Goal: Information Seeking & Learning: Find specific page/section

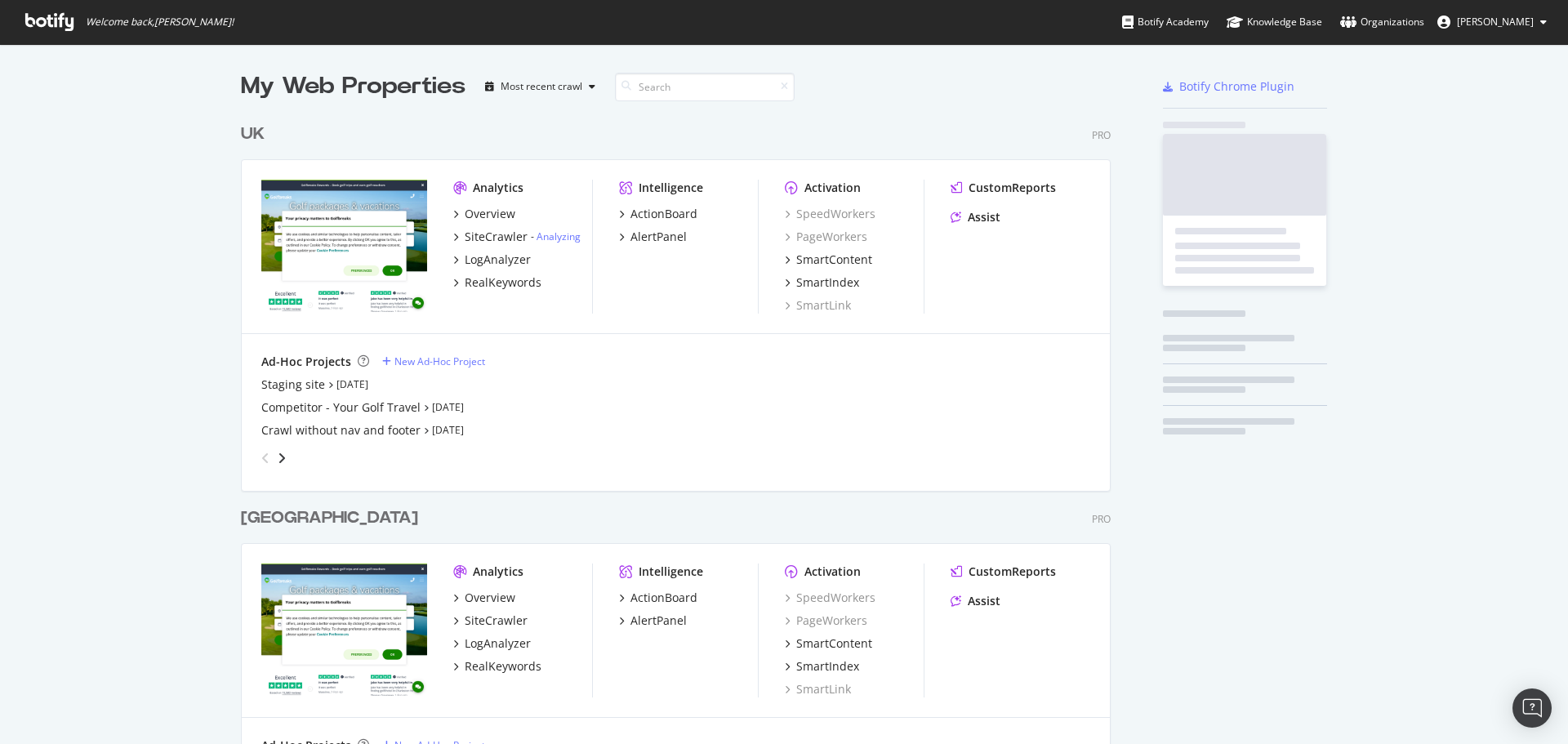
scroll to position [755, 871]
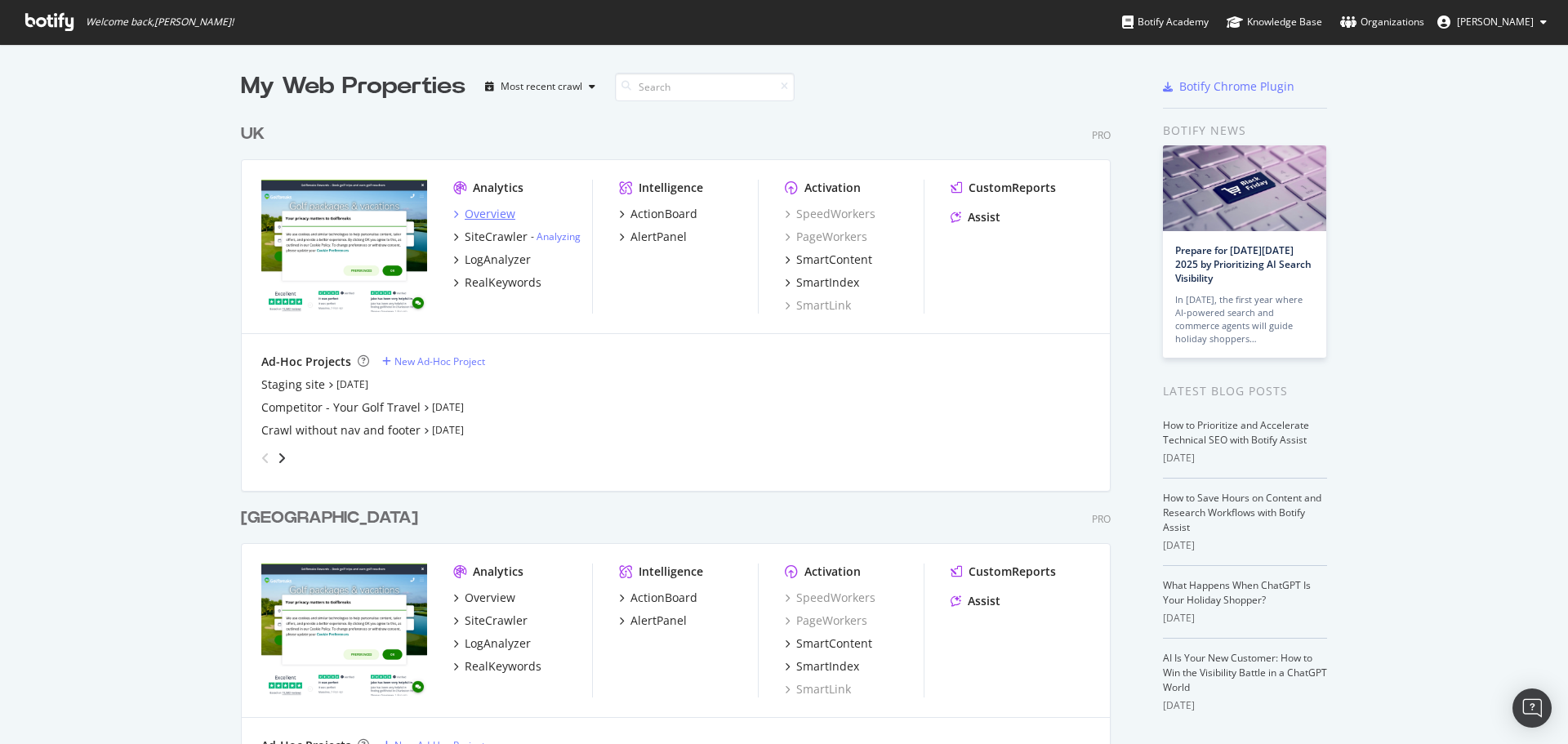
click at [480, 211] on div "Overview" at bounding box center [489, 214] width 50 height 17
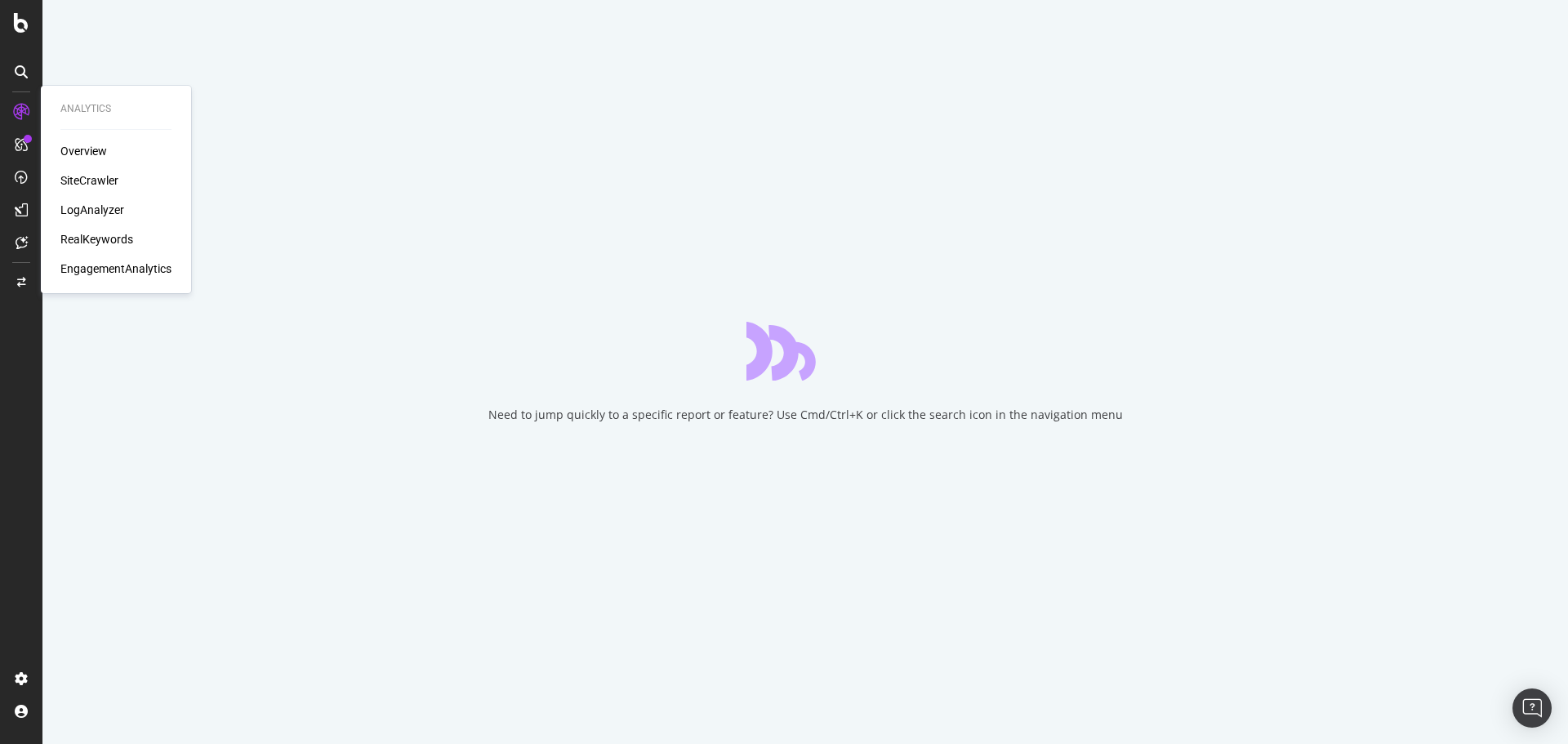
click at [95, 183] on div "SiteCrawler" at bounding box center [89, 181] width 58 height 17
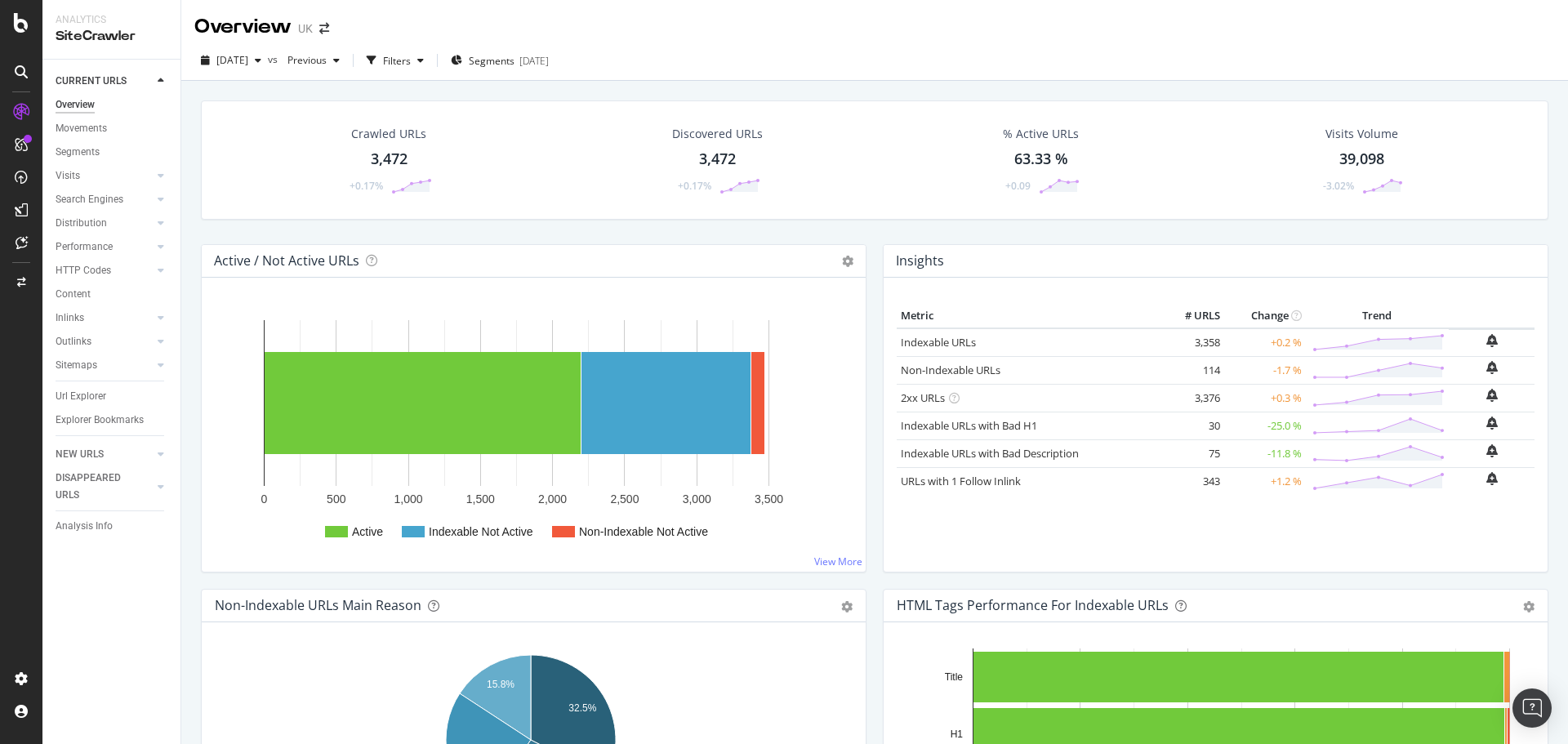
drag, startPoint x: 98, startPoint y: 400, endPoint x: 93, endPoint y: 382, distance: 18.7
click at [98, 400] on div "Url Explorer" at bounding box center [81, 396] width 50 height 17
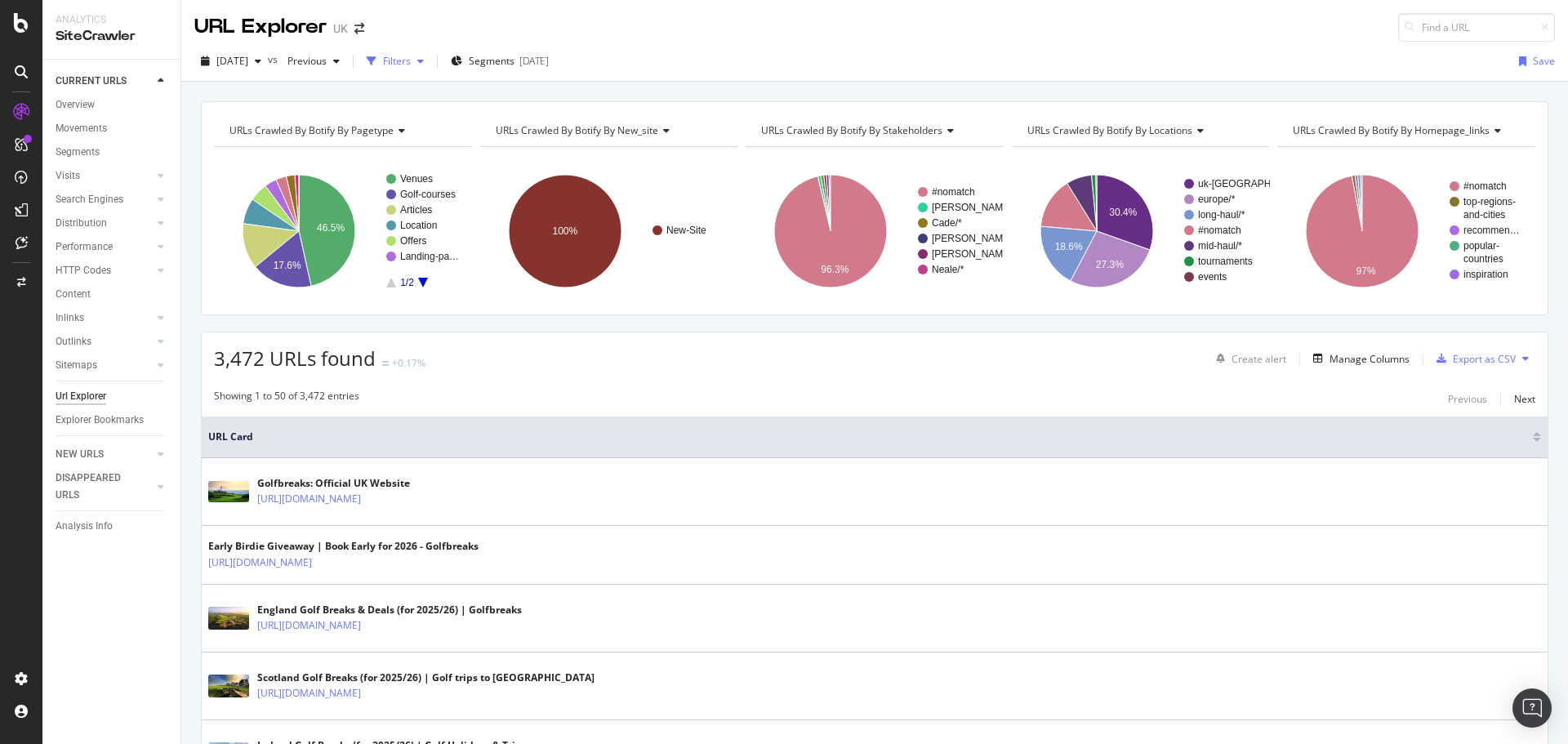
click at [383, 55] on div "button" at bounding box center [372, 61] width 23 height 23
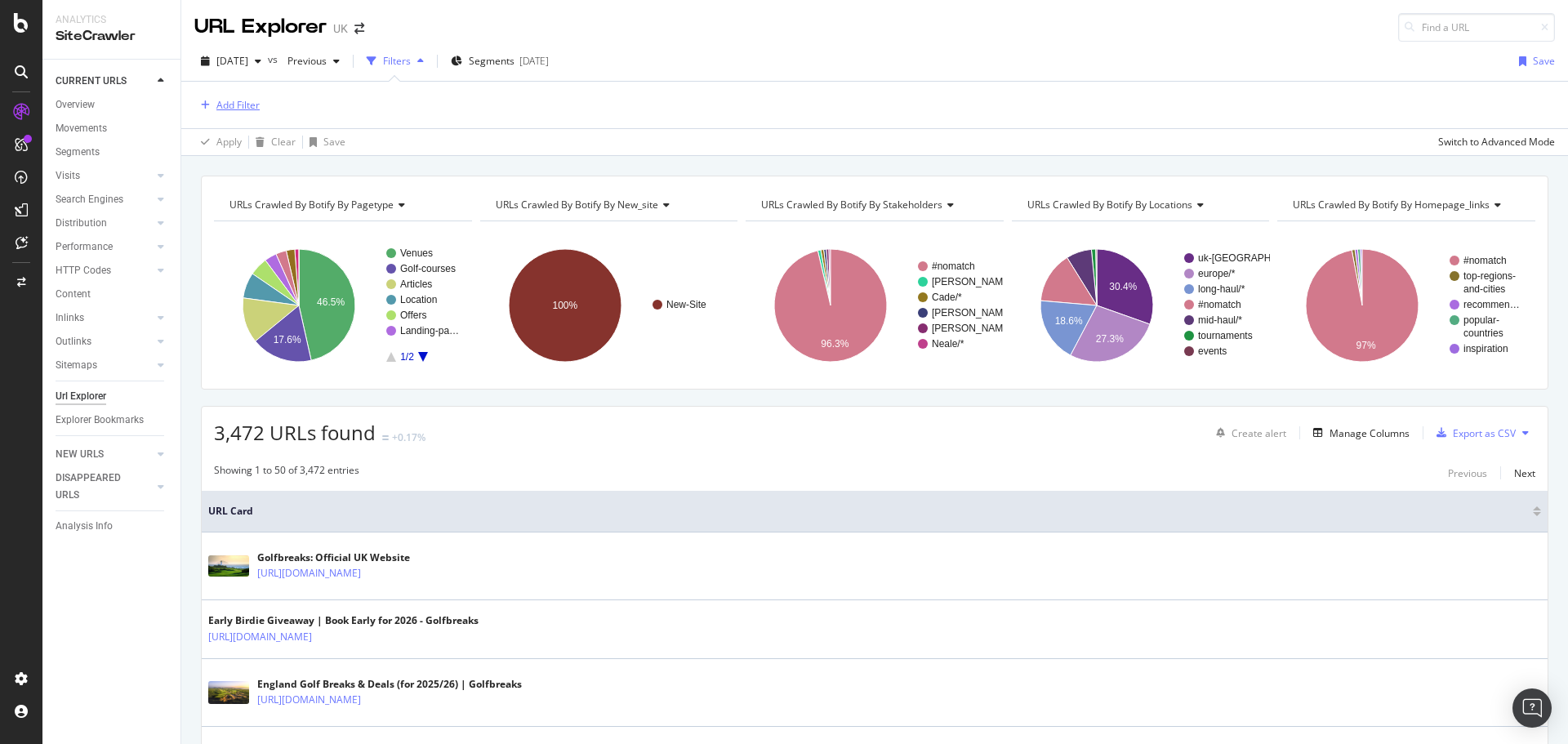
click at [234, 101] on div "Add Filter" at bounding box center [238, 105] width 43 height 14
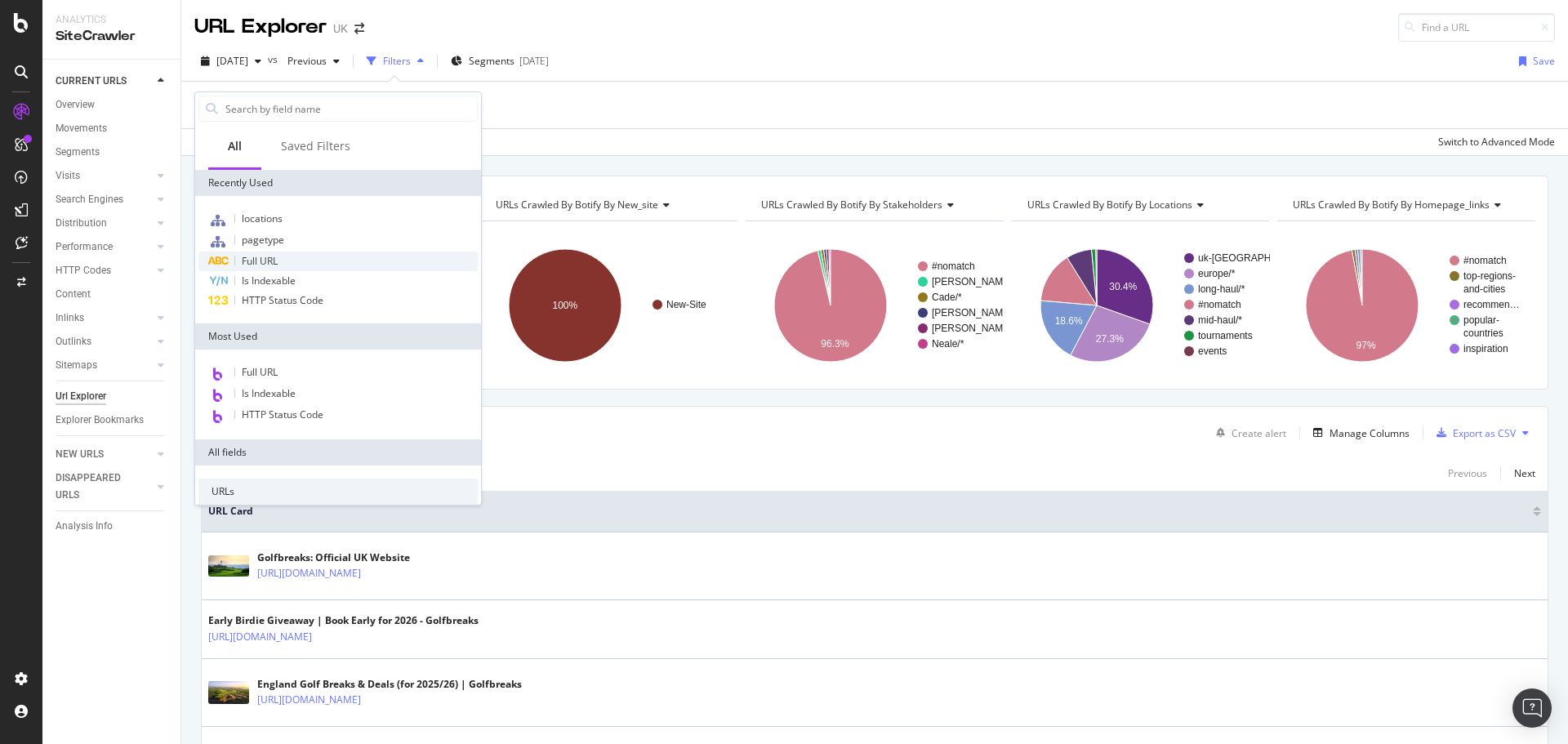
click at [275, 261] on span "Full URL" at bounding box center [259, 261] width 36 height 14
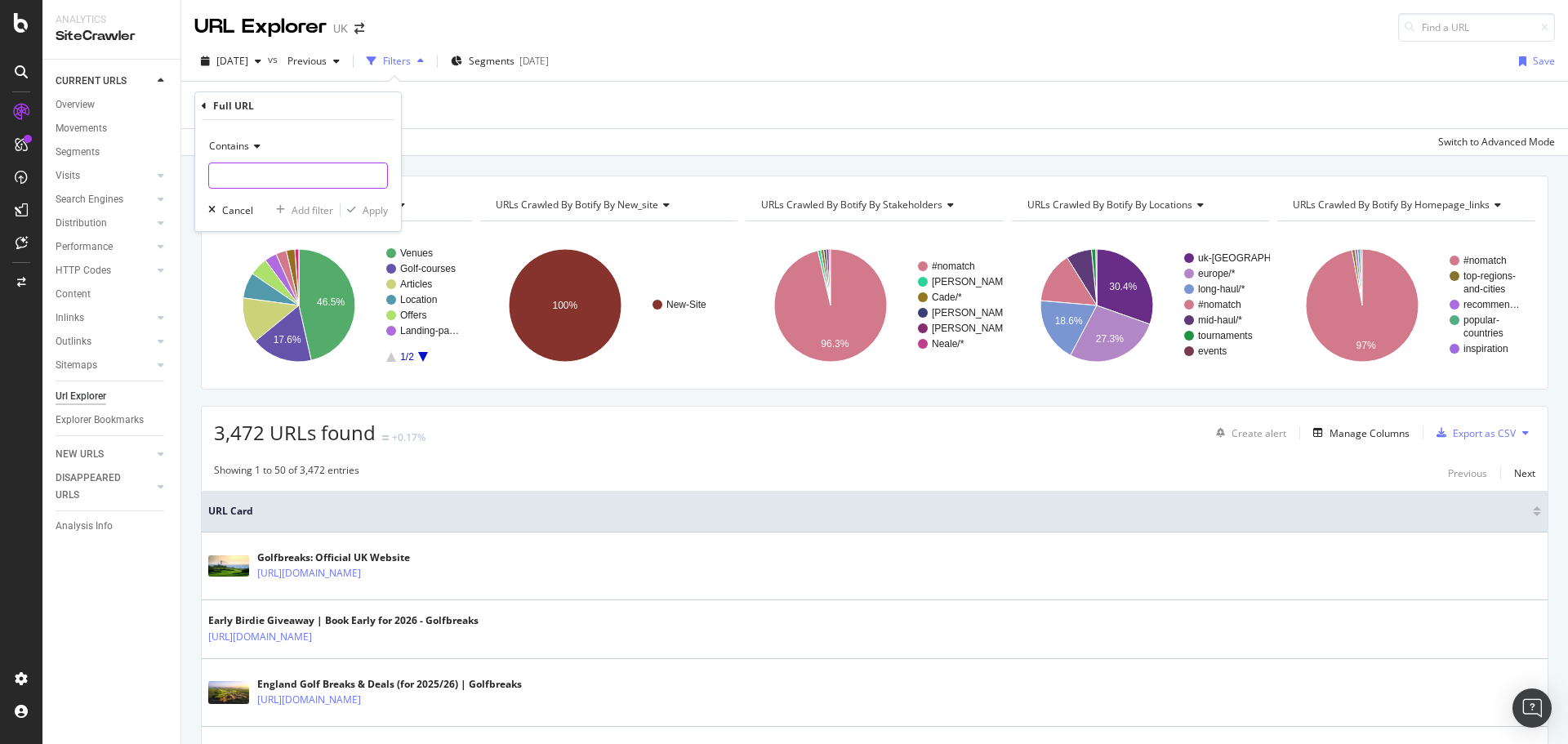
click at [247, 170] on input "text" at bounding box center [298, 175] width 178 height 26
paste input "https://www.golfbreaks.com/en-gb/inspiration/articles/discover-morocco-ultimate…"
type input "https://www.golfbreaks.com/en-gb/inspiration/articles/discover-morocco-ultimate…"
click at [365, 206] on div "Apply" at bounding box center [375, 210] width 26 height 14
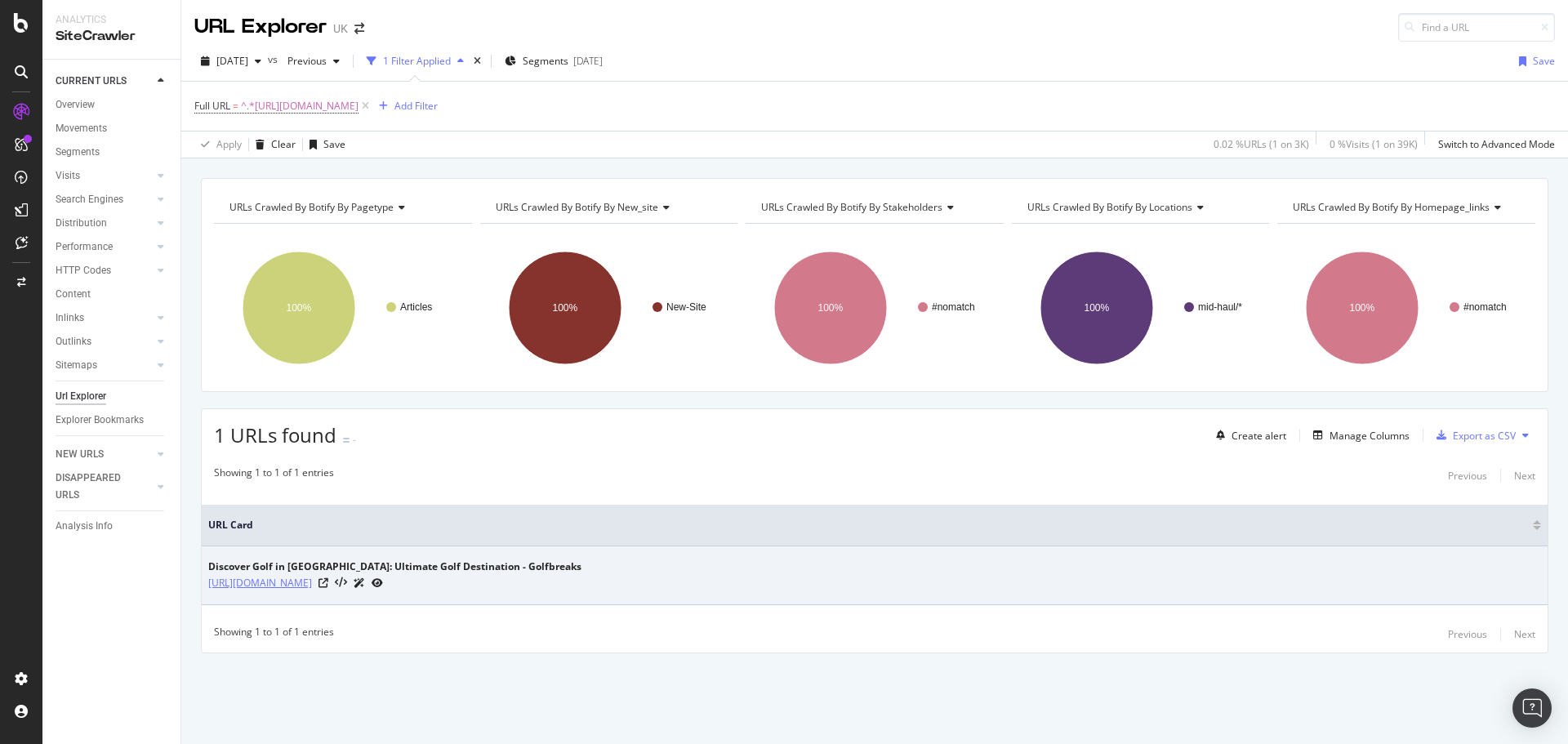
click at [312, 583] on link "https://www.golfbreaks.com/en-gb/inspiration/articles/discover-morocco-ultimate…" at bounding box center [260, 583] width 104 height 17
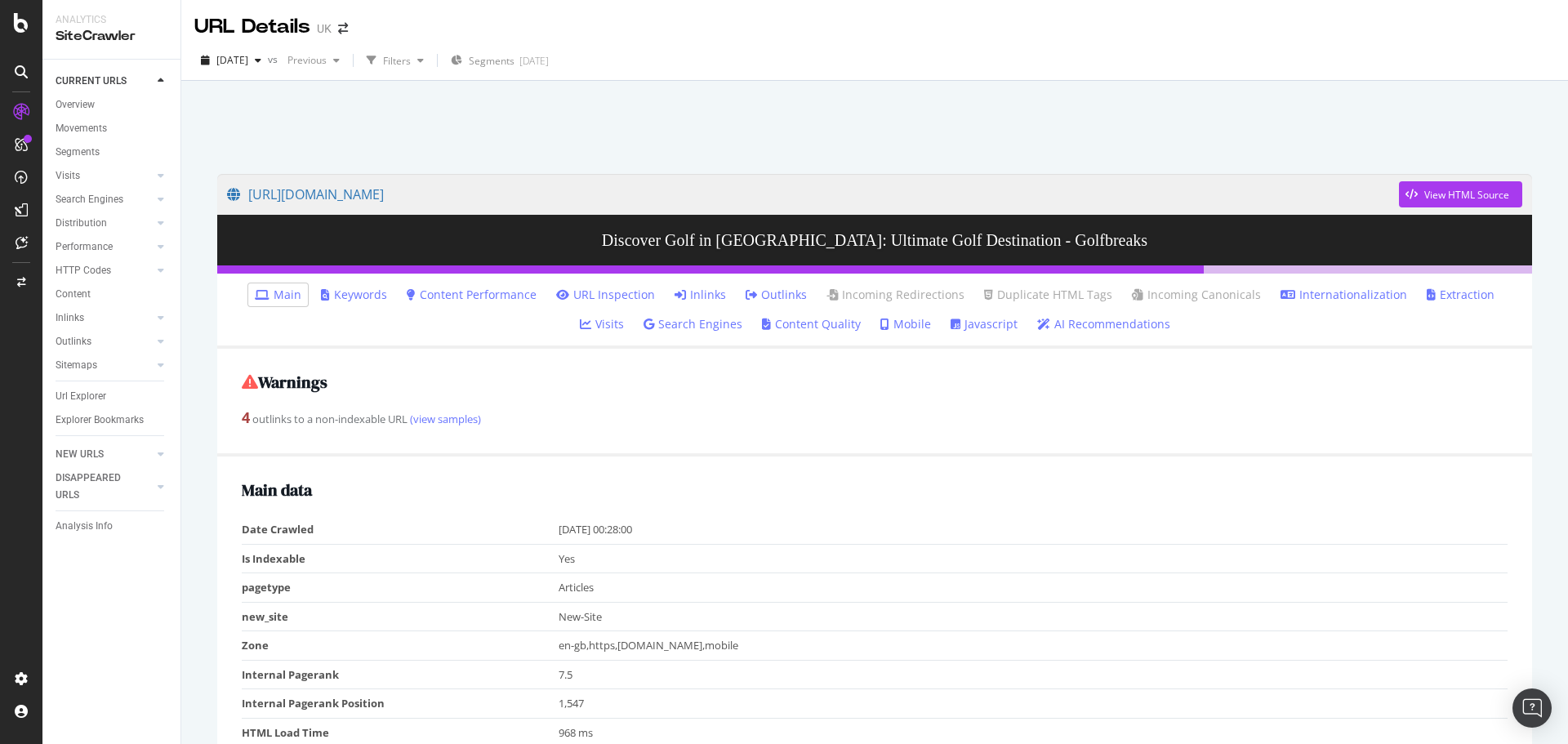
click at [681, 300] on link "Inlinks" at bounding box center [700, 294] width 51 height 17
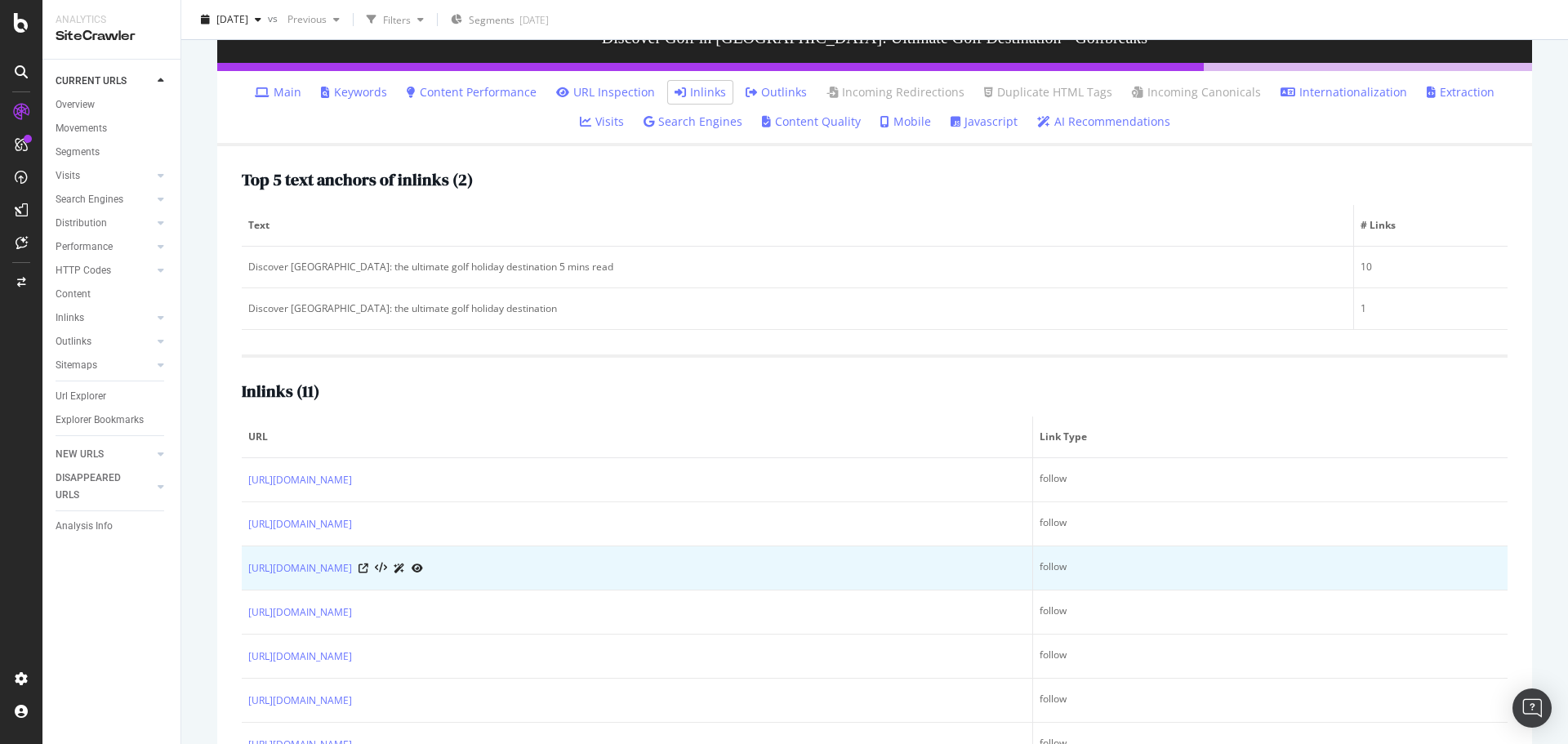
scroll to position [79, 0]
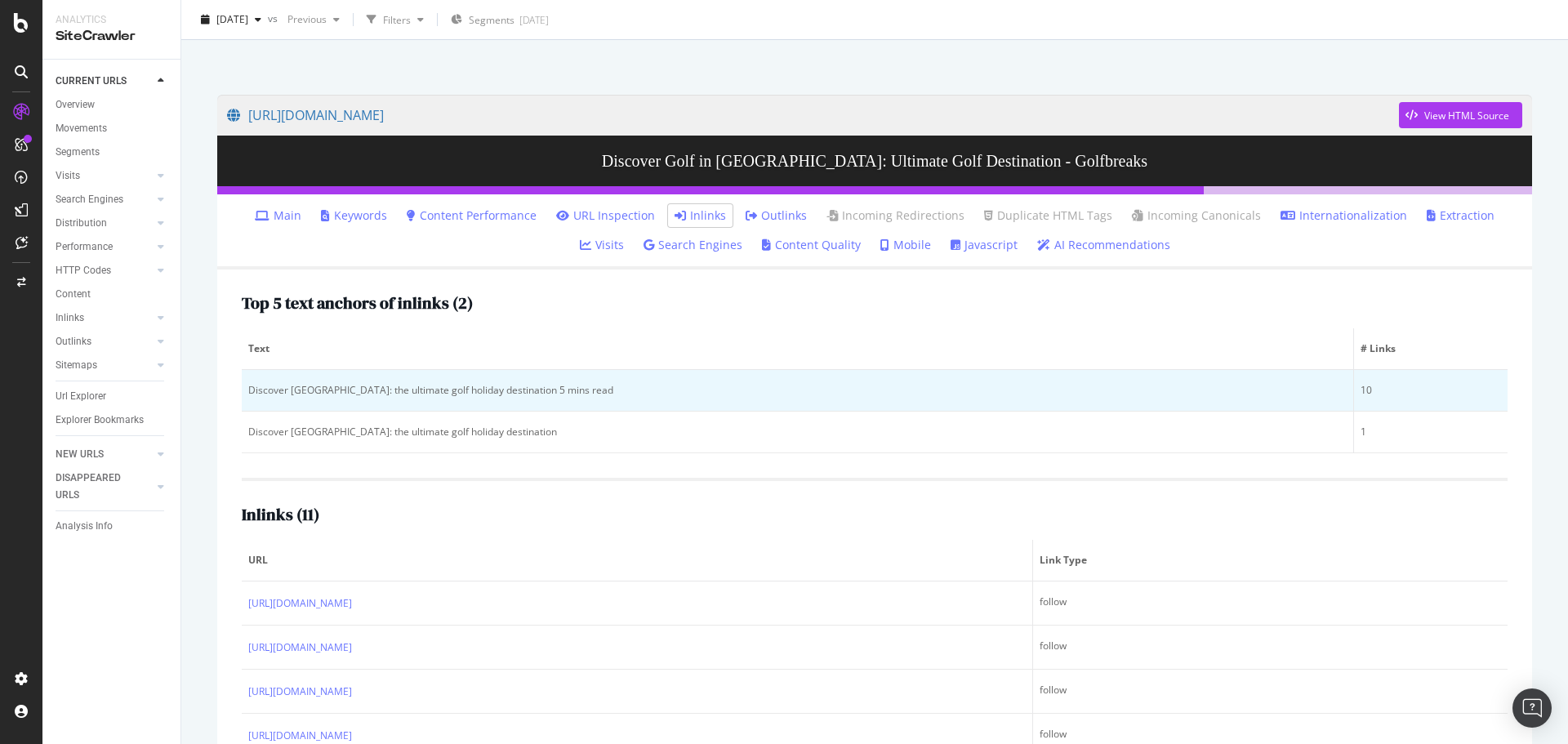
click at [340, 393] on div "Discover Morocco: the ultimate golf holiday destination 5 mins read" at bounding box center [797, 390] width 1098 height 15
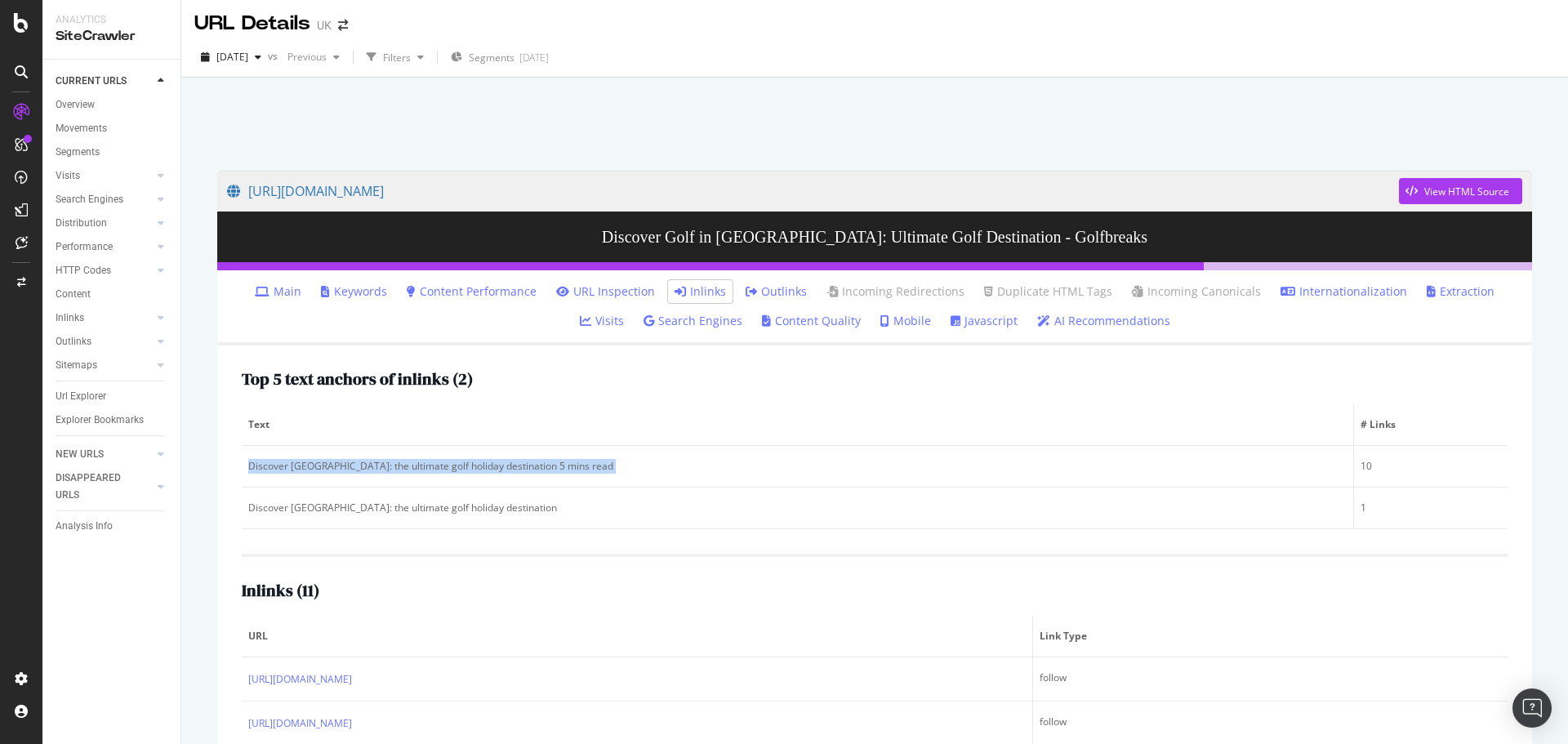
scroll to position [0, 0]
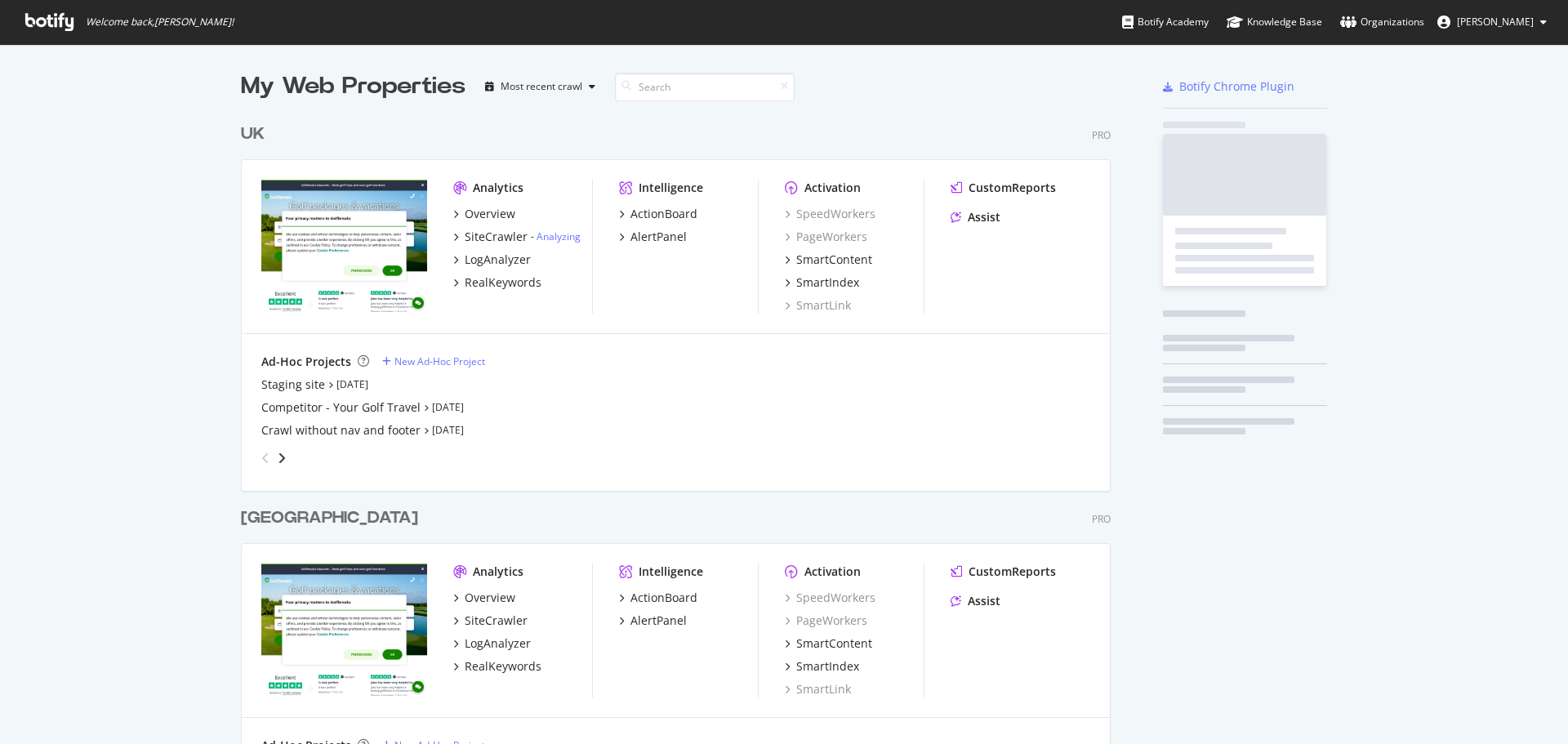
scroll to position [755, 871]
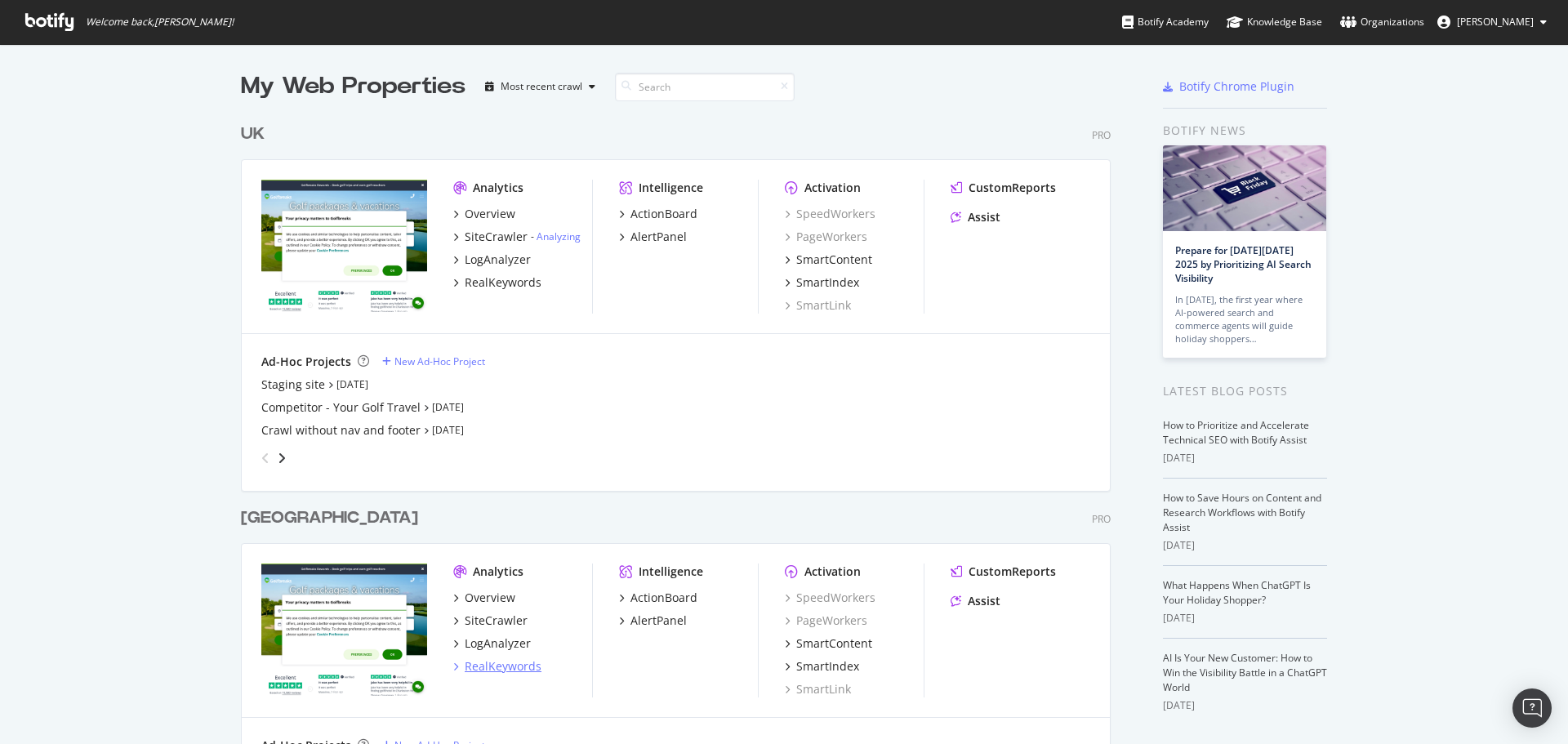
click at [488, 660] on div "RealKeywords" at bounding box center [503, 666] width 77 height 17
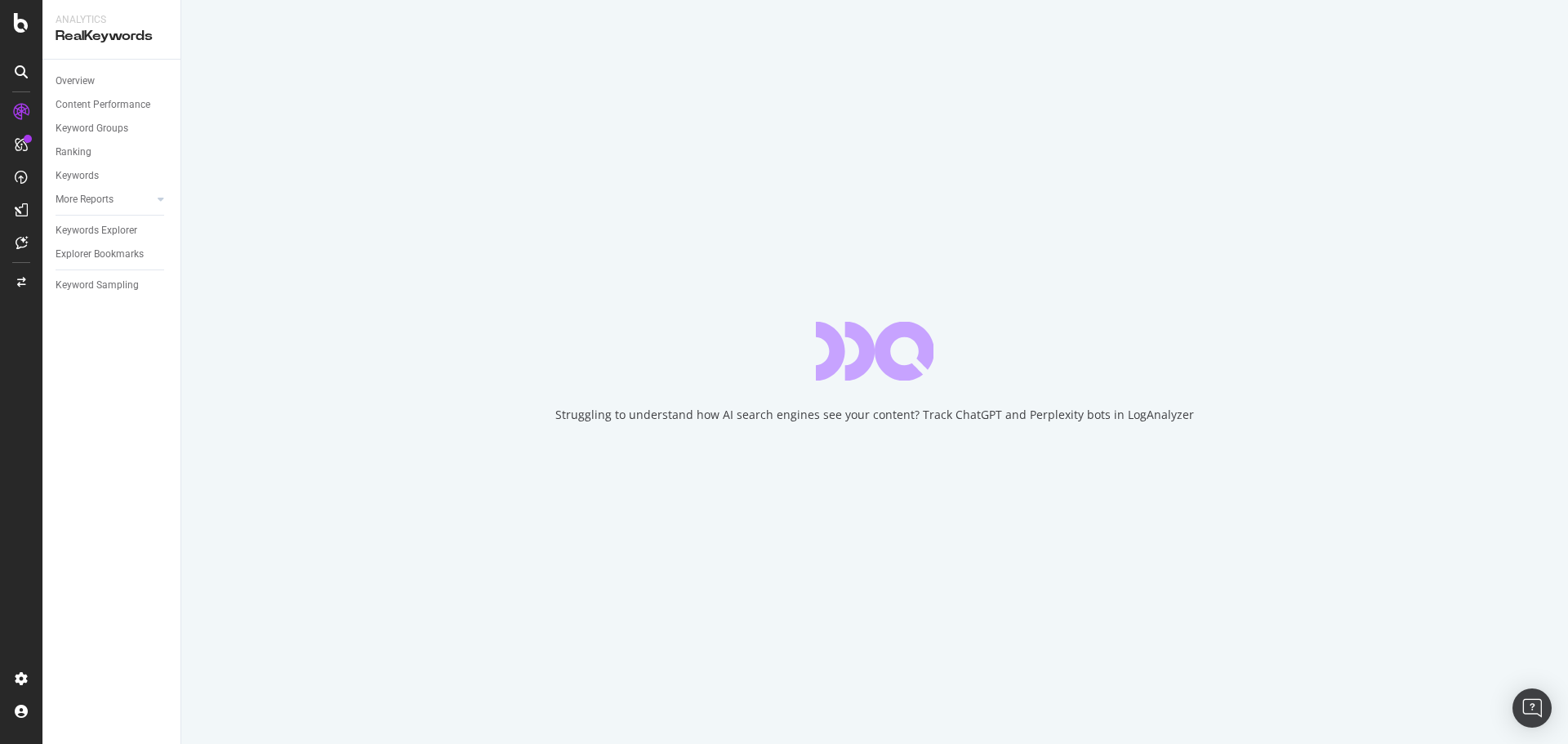
click at [79, 215] on div at bounding box center [110, 215] width 108 height 1
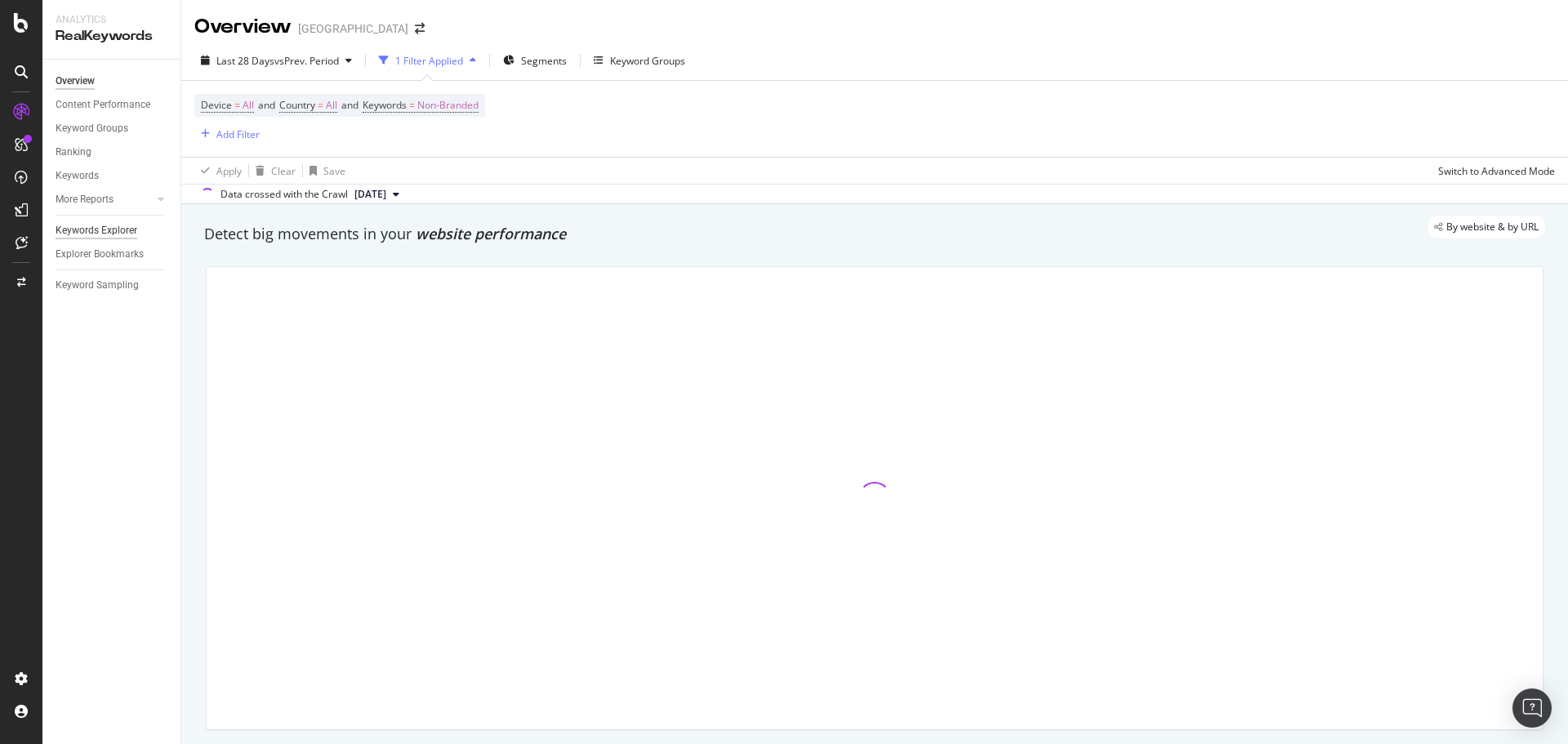
click at [85, 222] on div "Keywords Explorer" at bounding box center [96, 230] width 82 height 17
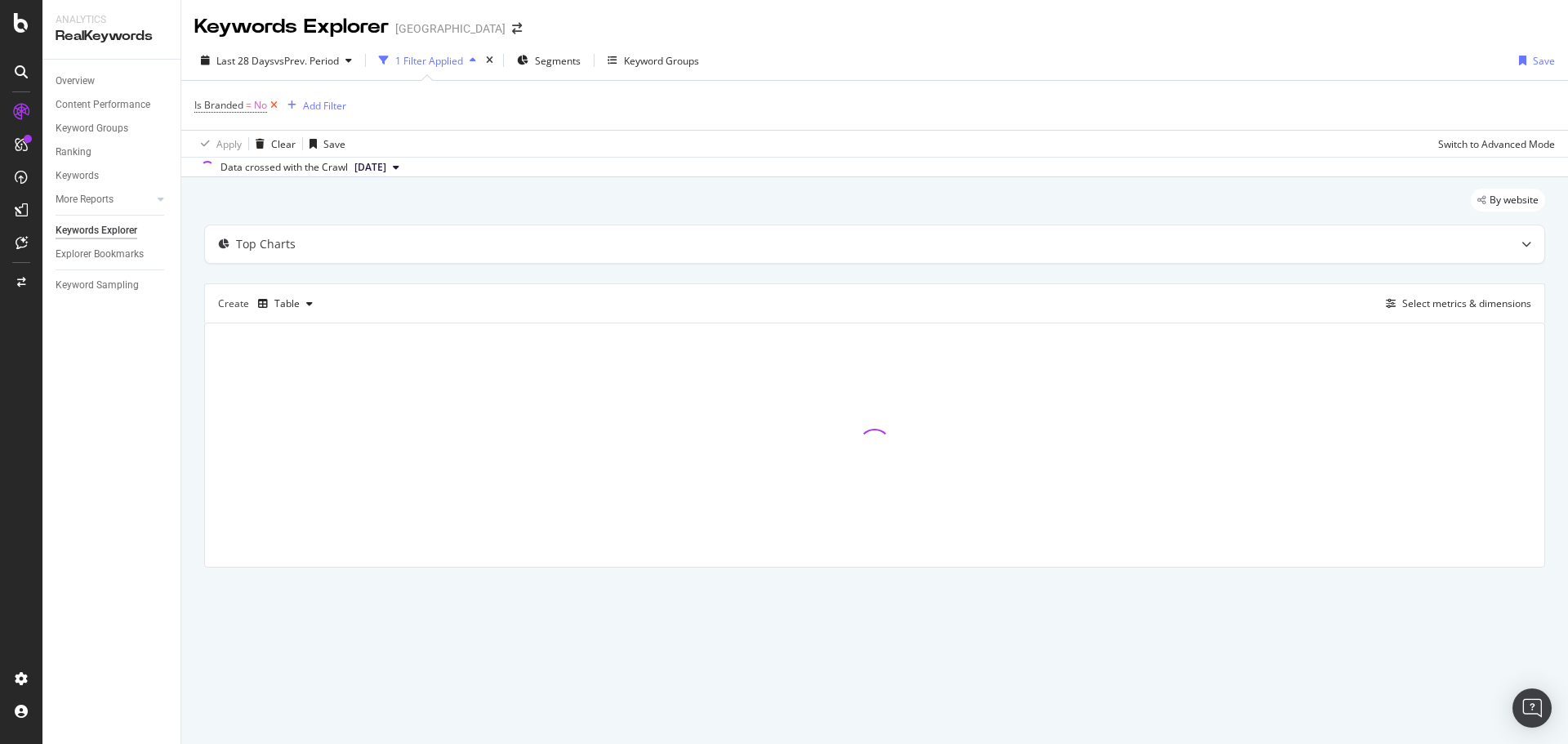
click at [274, 103] on icon at bounding box center [273, 105] width 14 height 17
click at [239, 107] on div "Add Filter" at bounding box center [238, 105] width 43 height 14
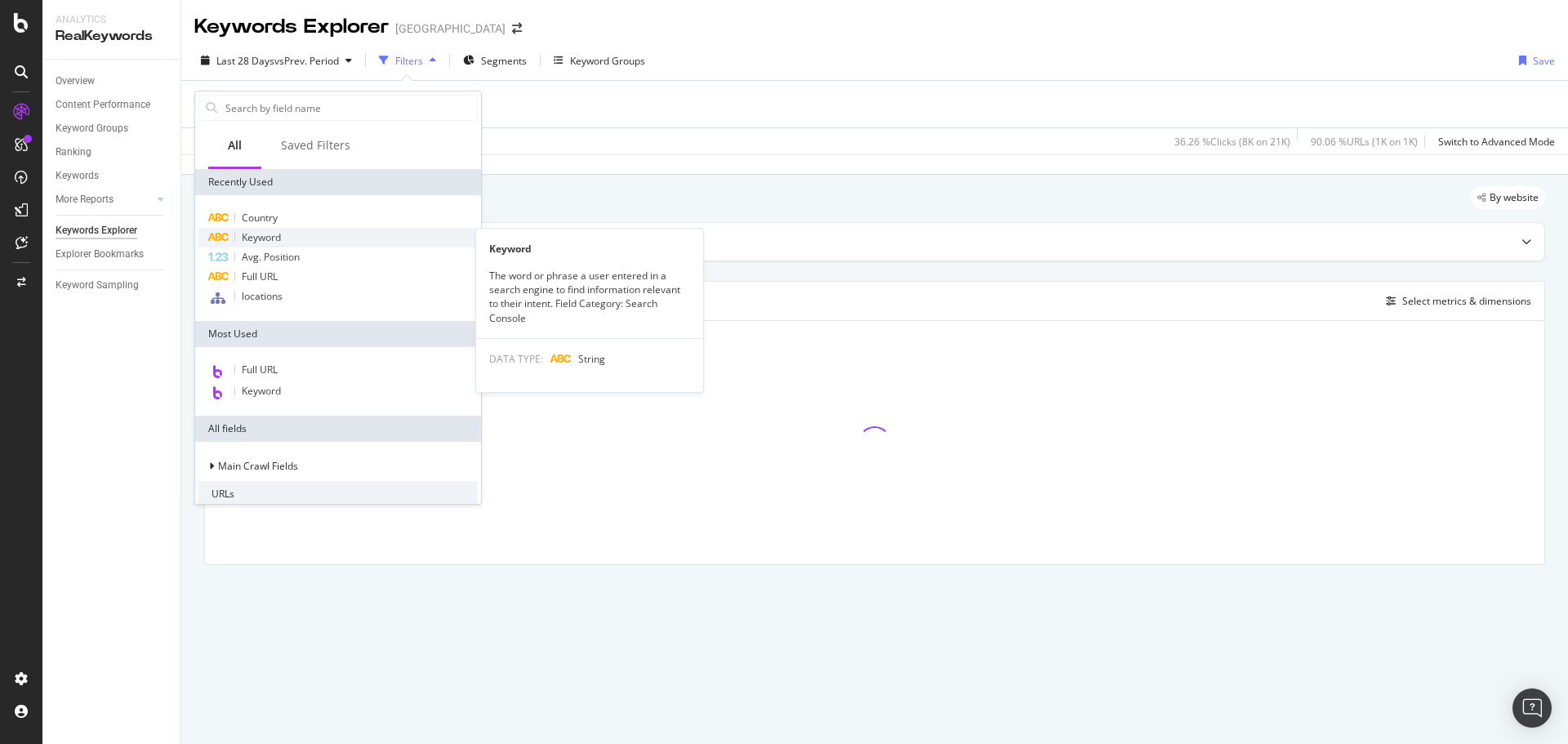
click at [277, 234] on span "Keyword" at bounding box center [261, 237] width 39 height 14
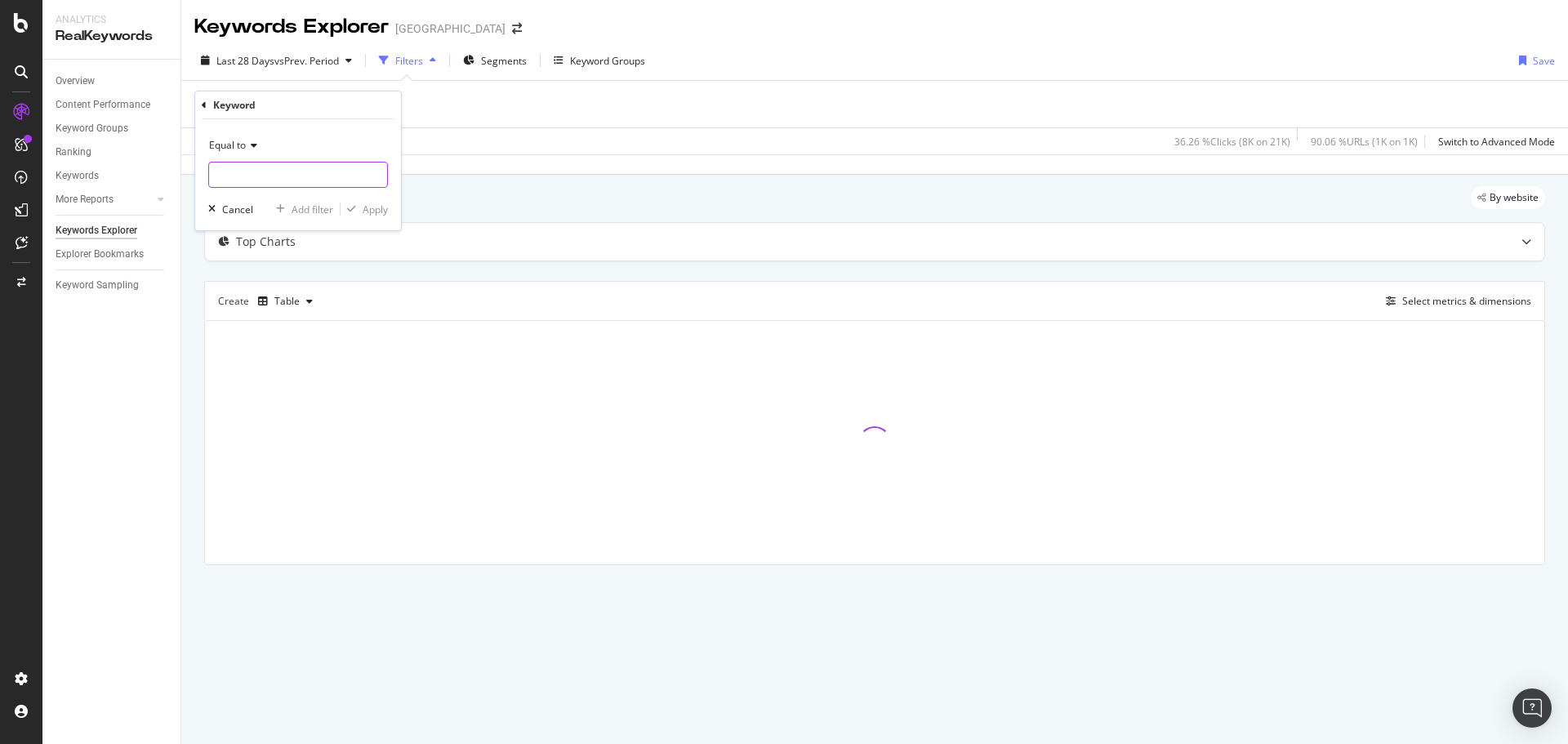
click at [262, 170] on input "text" at bounding box center [298, 174] width 178 height 26
paste input "[URL][DOMAIN_NAME][PERSON_NAME]"
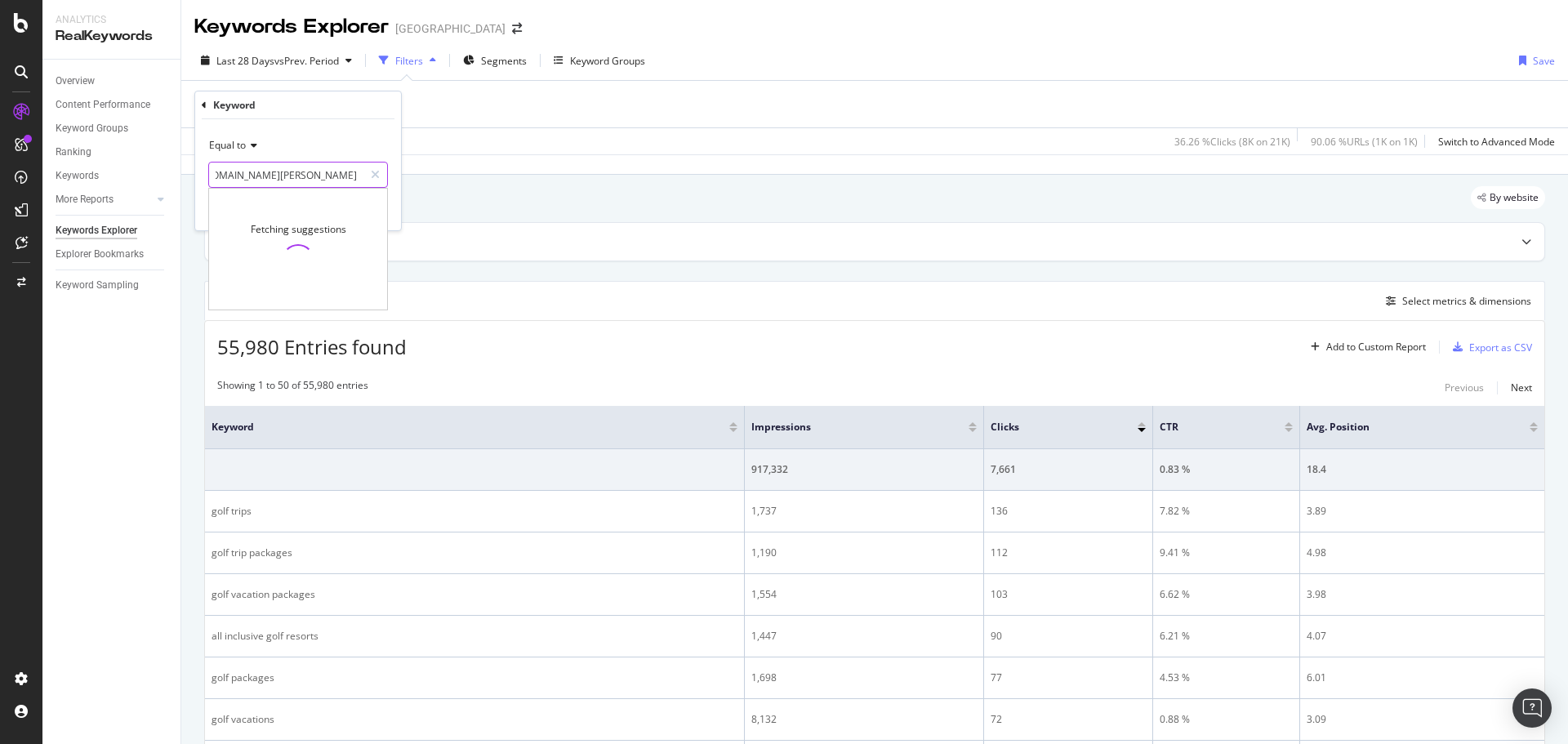
type input "[URL][DOMAIN_NAME][PERSON_NAME]"
click at [248, 142] on icon at bounding box center [251, 145] width 11 height 10
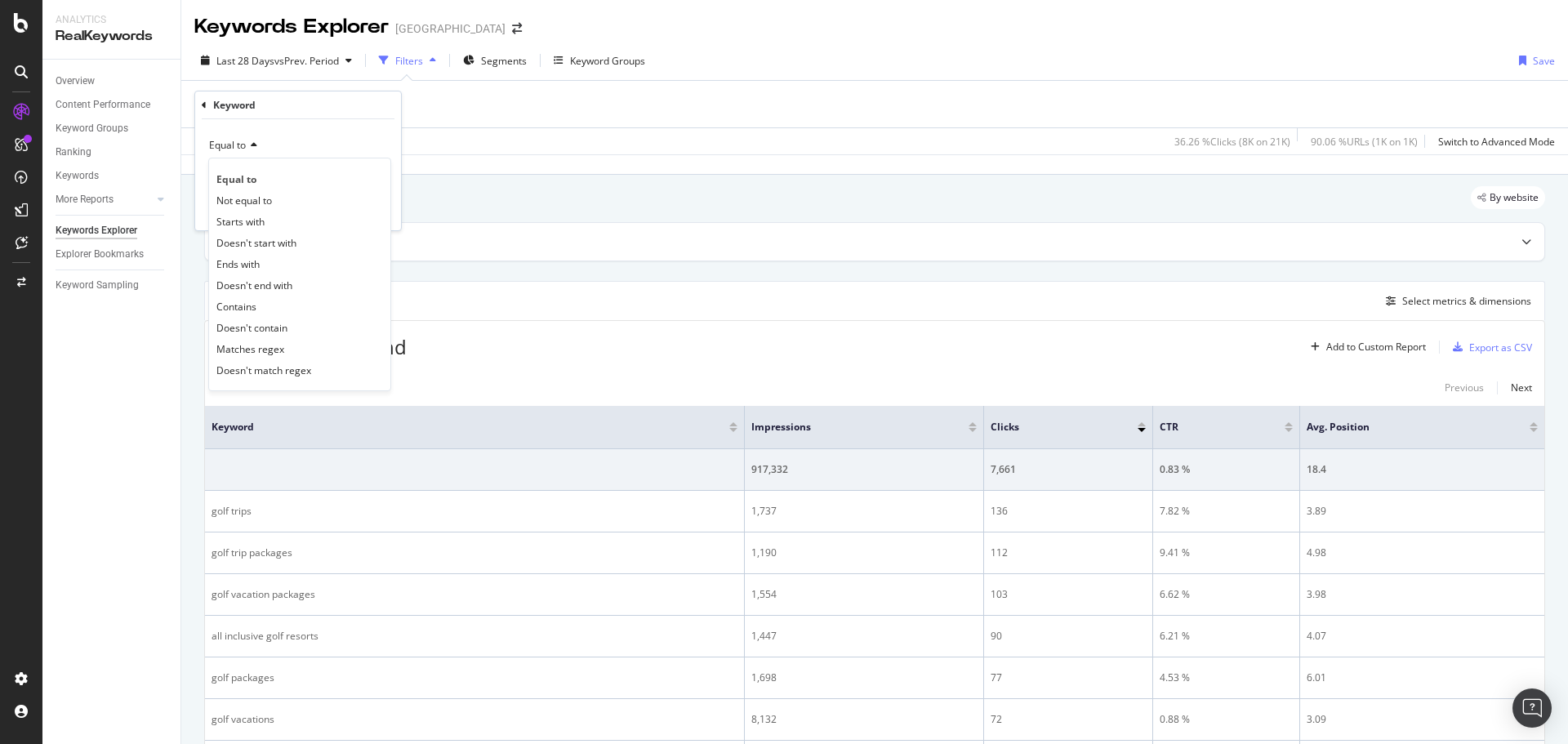
scroll to position [0, 0]
click at [206, 105] on div "Keyword" at bounding box center [298, 105] width 193 height 28
click at [205, 105] on icon at bounding box center [204, 105] width 5 height 10
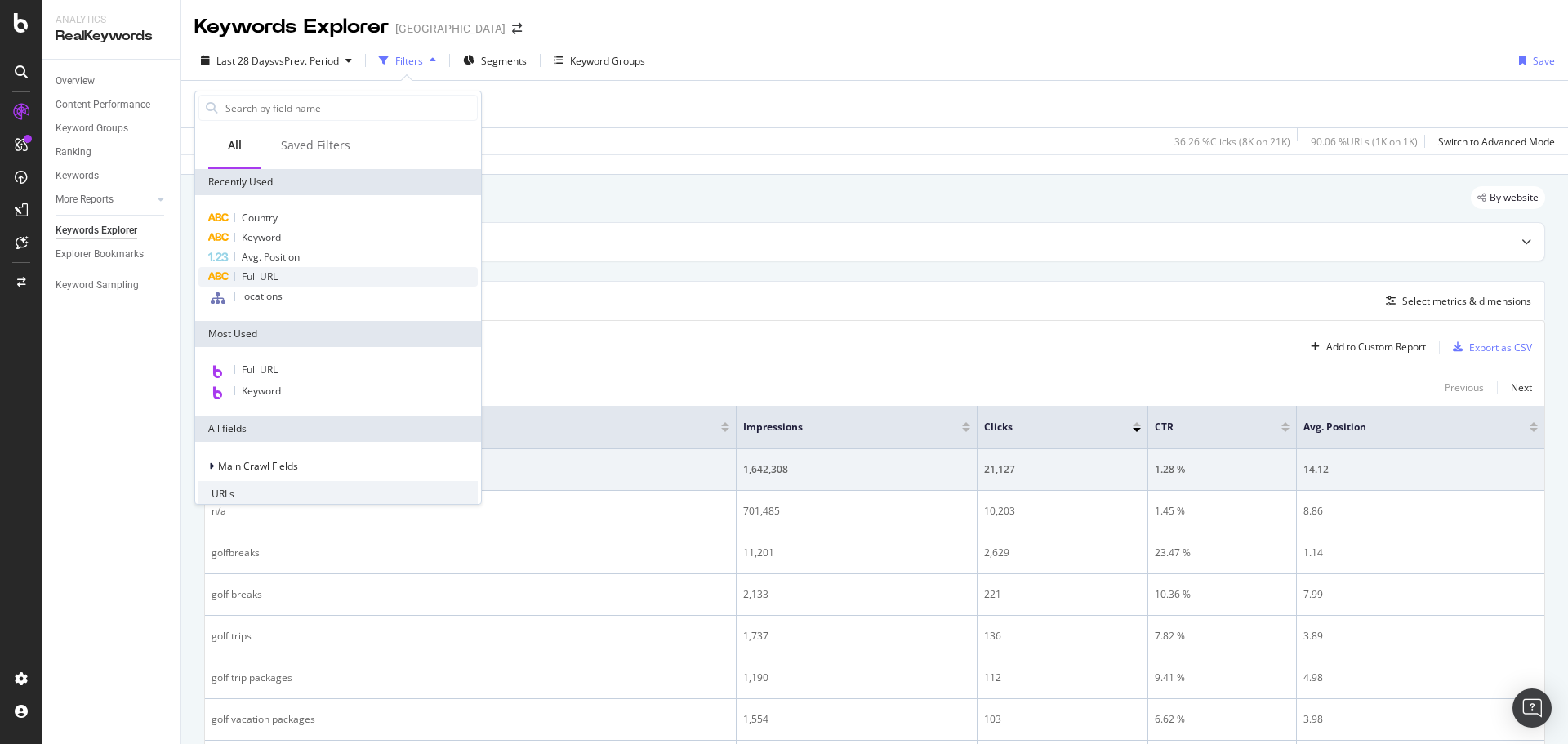
click at [293, 272] on div "Full URL" at bounding box center [338, 276] width 279 height 19
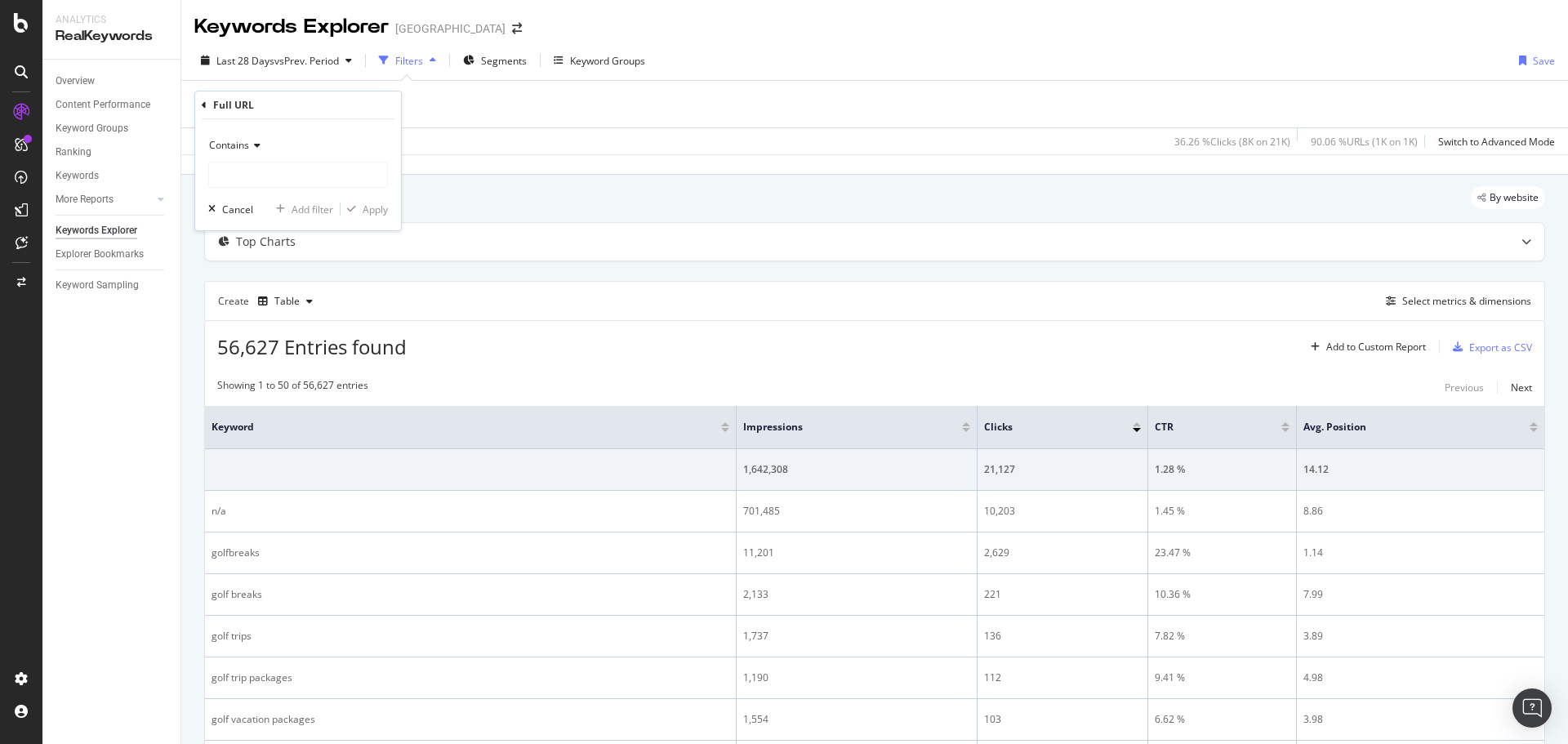
click at [260, 150] on icon at bounding box center [254, 145] width 11 height 10
click at [252, 168] on div "Equal to" at bounding box center [299, 178] width 174 height 21
click at [250, 180] on input "text" at bounding box center [298, 174] width 178 height 26
paste input "[URL][DOMAIN_NAME][PERSON_NAME]"
drag, startPoint x: 280, startPoint y: 174, endPoint x: 164, endPoint y: 168, distance: 116.2
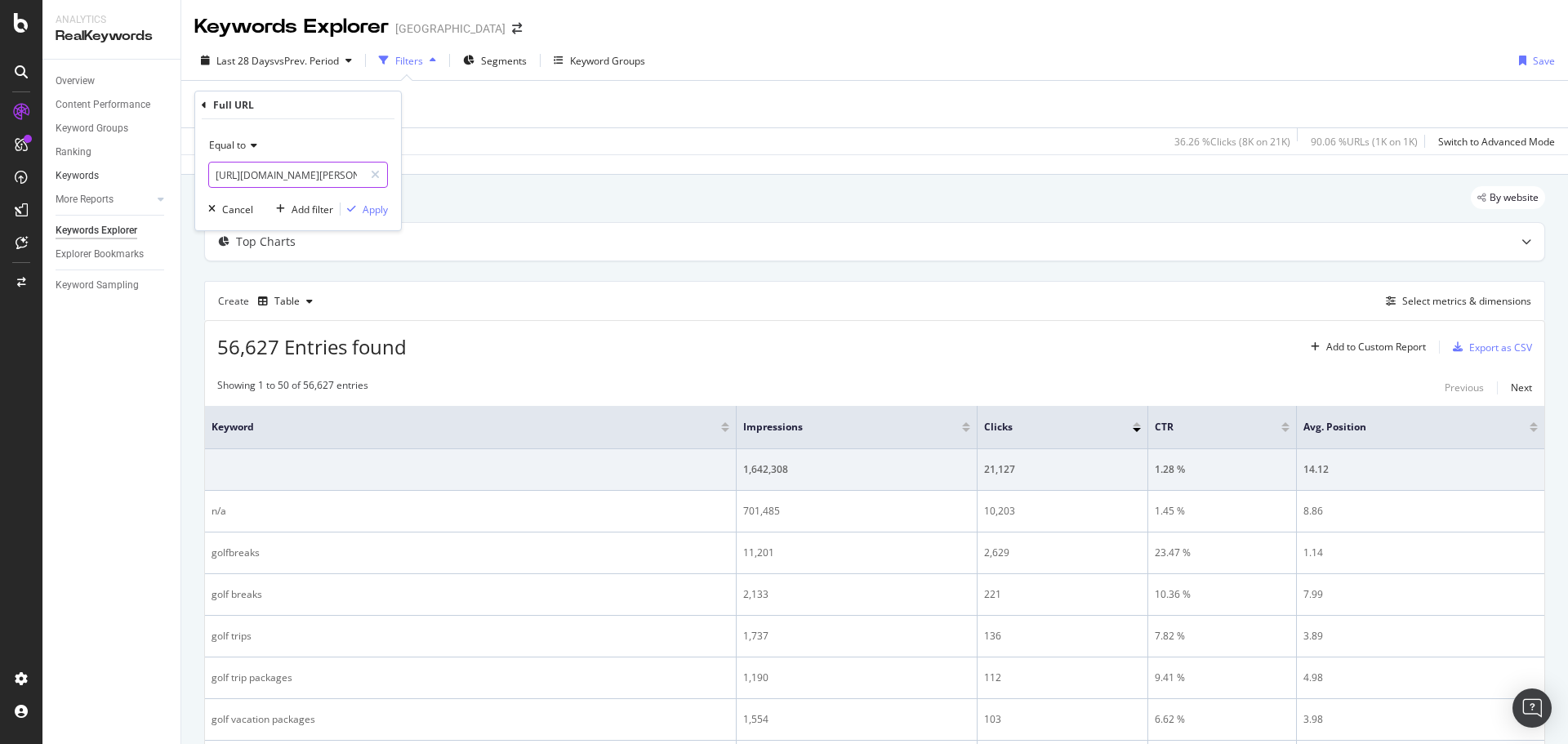
click at [164, 168] on body "Analytics RealKeywords Overview Content Performance Keyword Groups Ranking Keyw…" at bounding box center [784, 372] width 1568 height 744
drag, startPoint x: 248, startPoint y: 172, endPoint x: 318, endPoint y: 180, distance: 70.5
click at [318, 180] on input "[URL][DOMAIN_NAME][PERSON_NAME]" at bounding box center [286, 174] width 154 height 26
type input "[URL][DOMAIN_NAME]"
click at [375, 220] on div "Equal to [URL][DOMAIN_NAME] [URL][DOMAIN_NAME] Cancel Add filter Apply" at bounding box center [298, 174] width 206 height 111
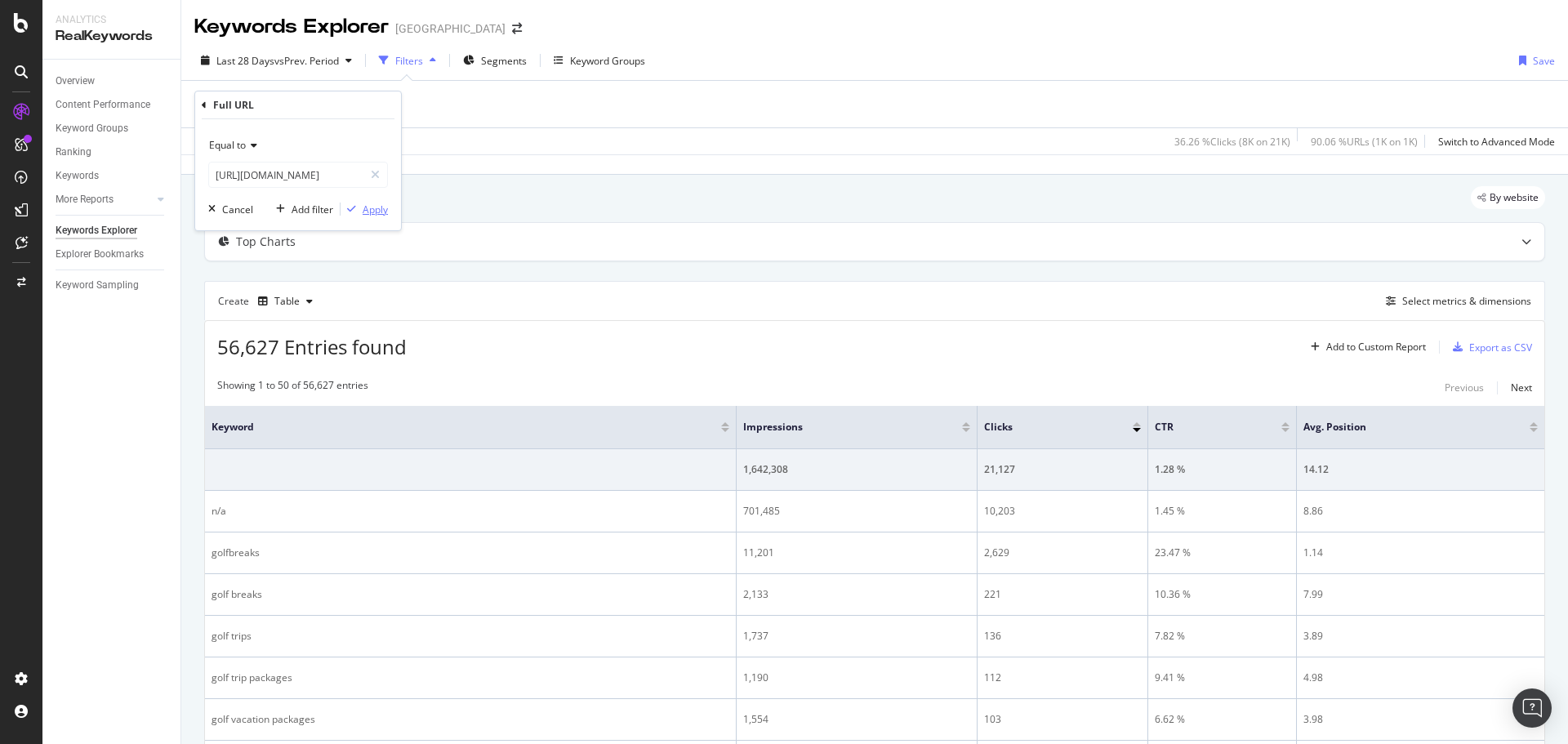
click at [377, 214] on div "Apply" at bounding box center [375, 209] width 26 height 14
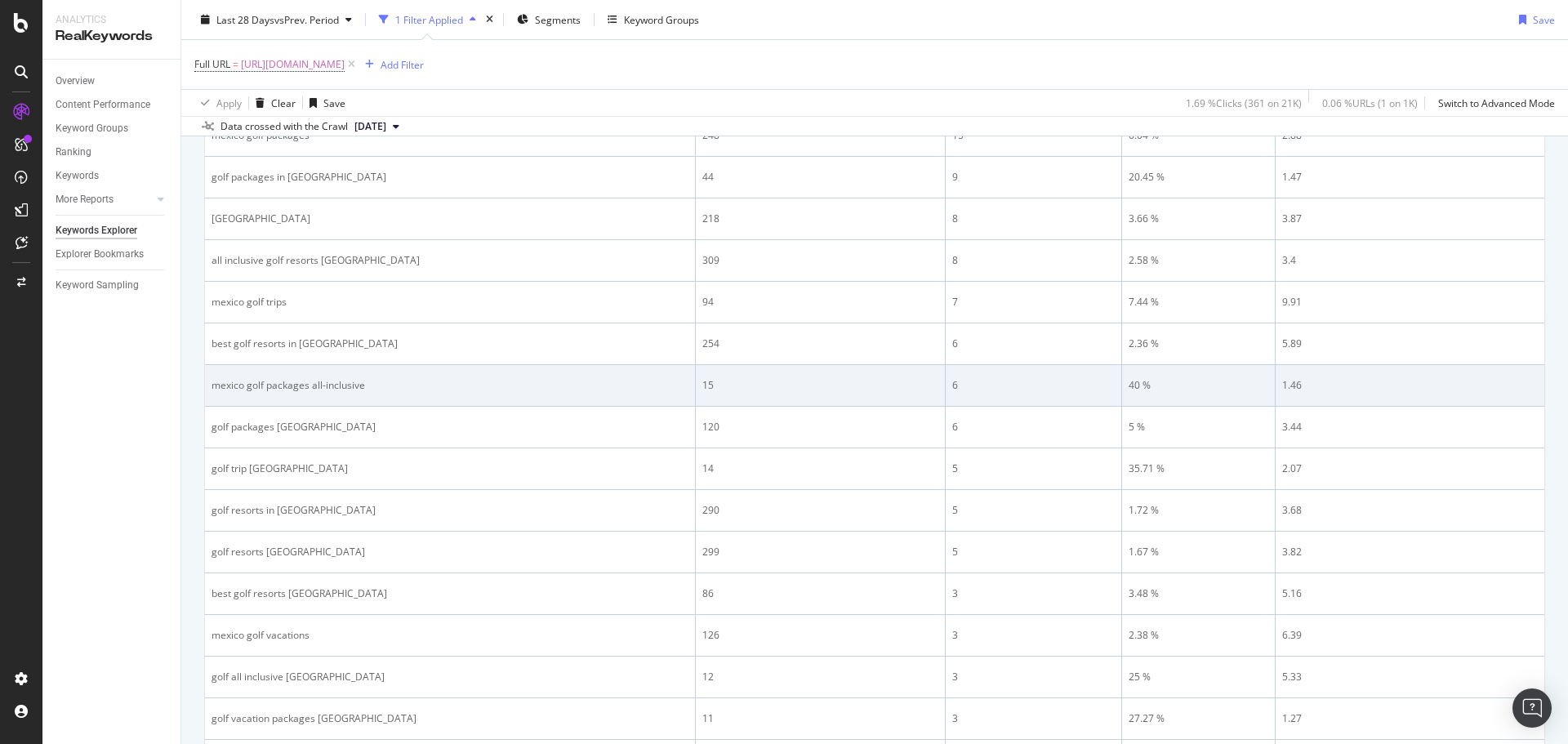
scroll to position [490, 0]
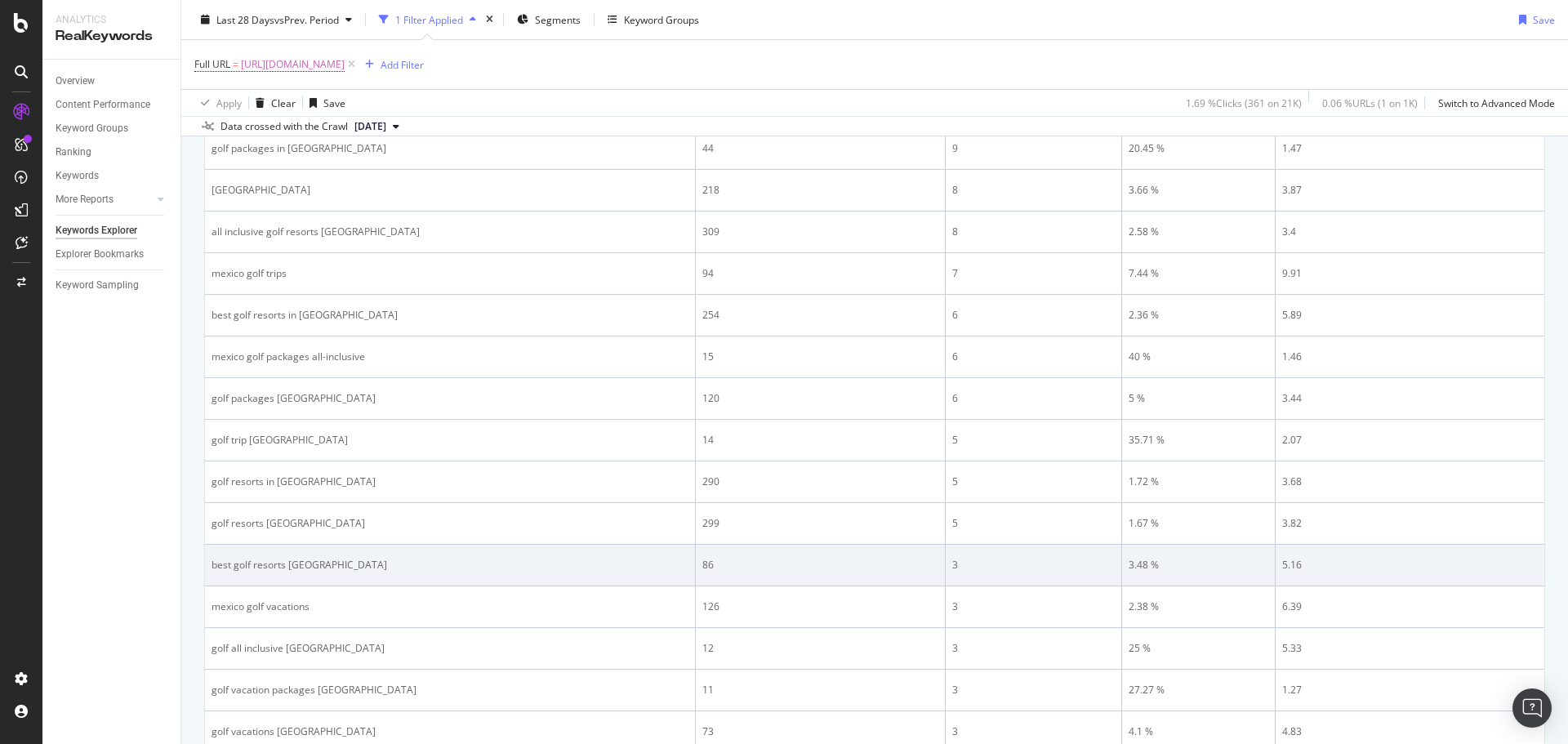
click at [260, 559] on div "best golf resorts [GEOGRAPHIC_DATA]" at bounding box center [450, 565] width 477 height 15
copy div "best golf resorts [GEOGRAPHIC_DATA]"
